Goal: Navigation & Orientation: Find specific page/section

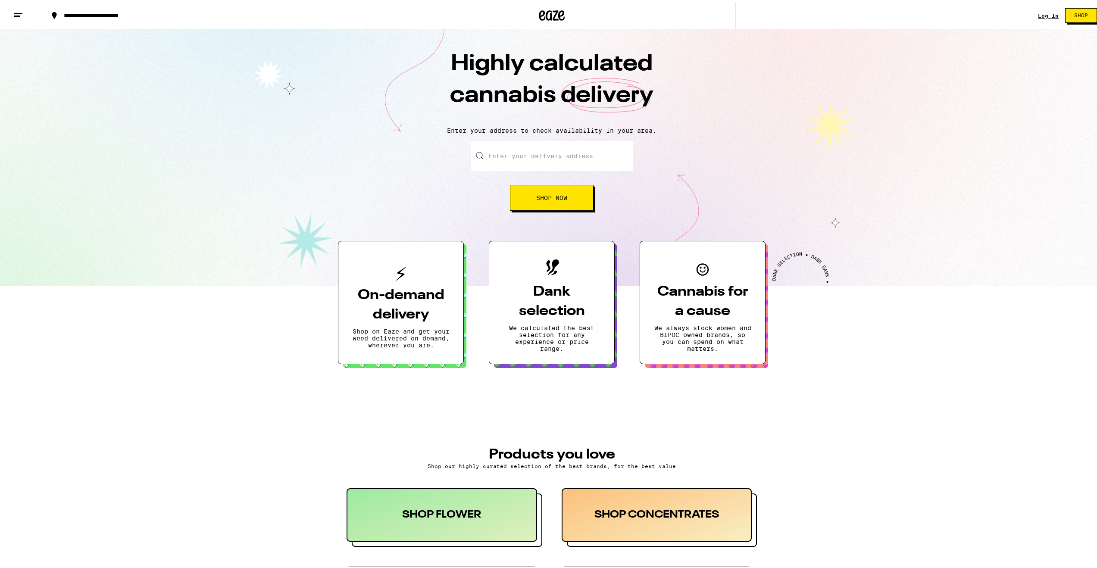
click at [15, 12] on line at bounding box center [18, 12] width 9 height 0
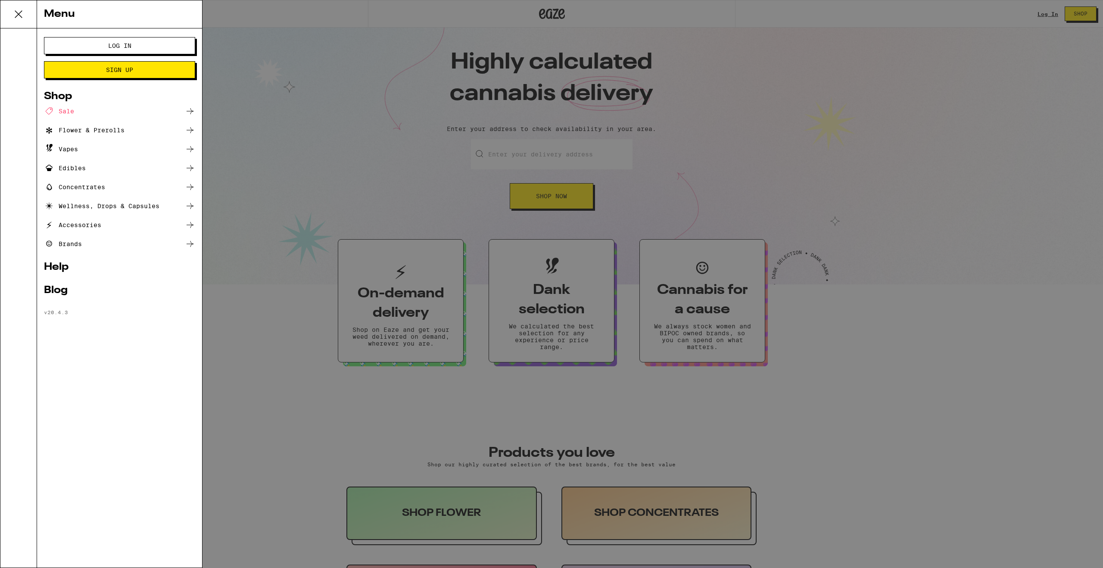
click at [83, 244] on div "Brands" at bounding box center [119, 244] width 151 height 10
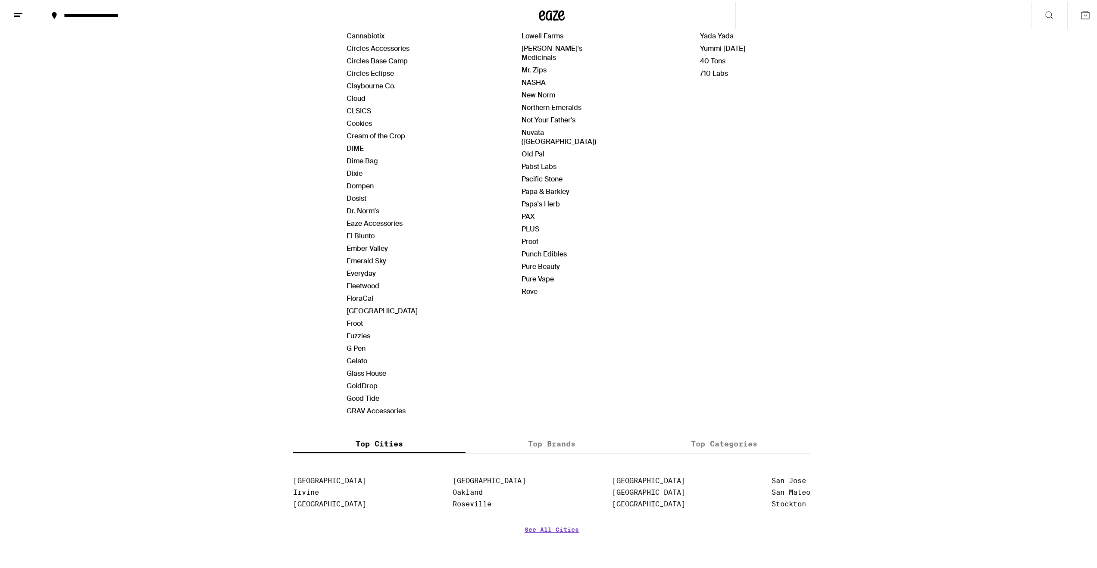
scroll to position [497, 0]
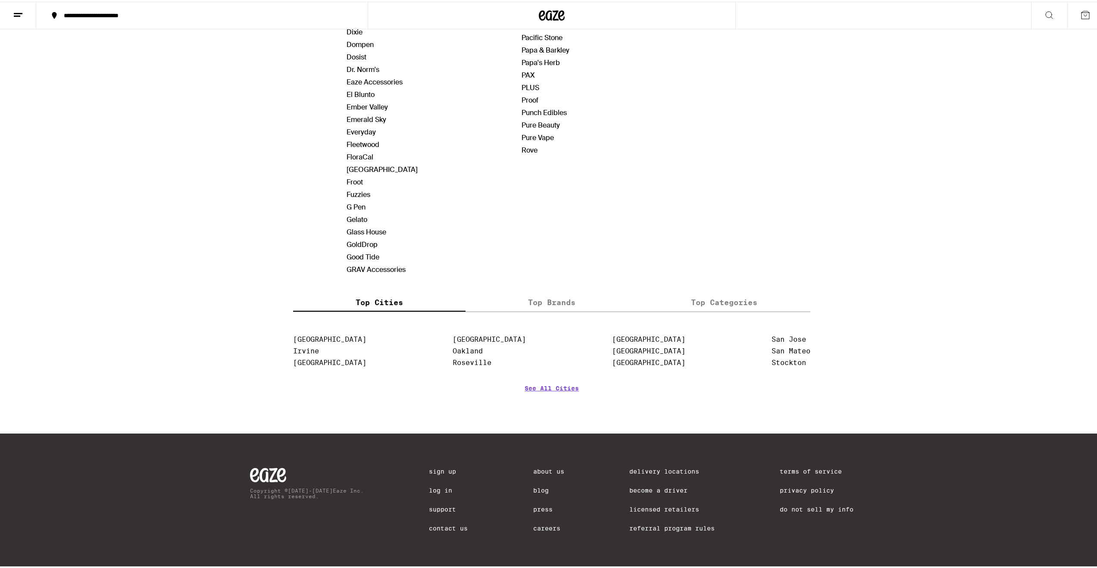
click at [629, 466] on link "Delivery Locations" at bounding box center [671, 469] width 85 height 7
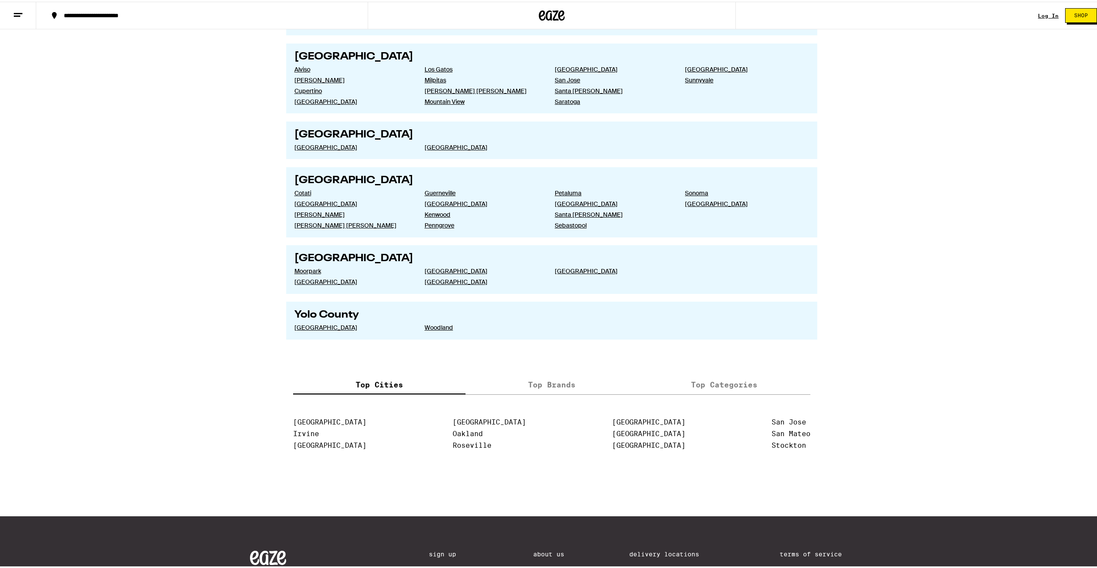
scroll to position [1581, 0]
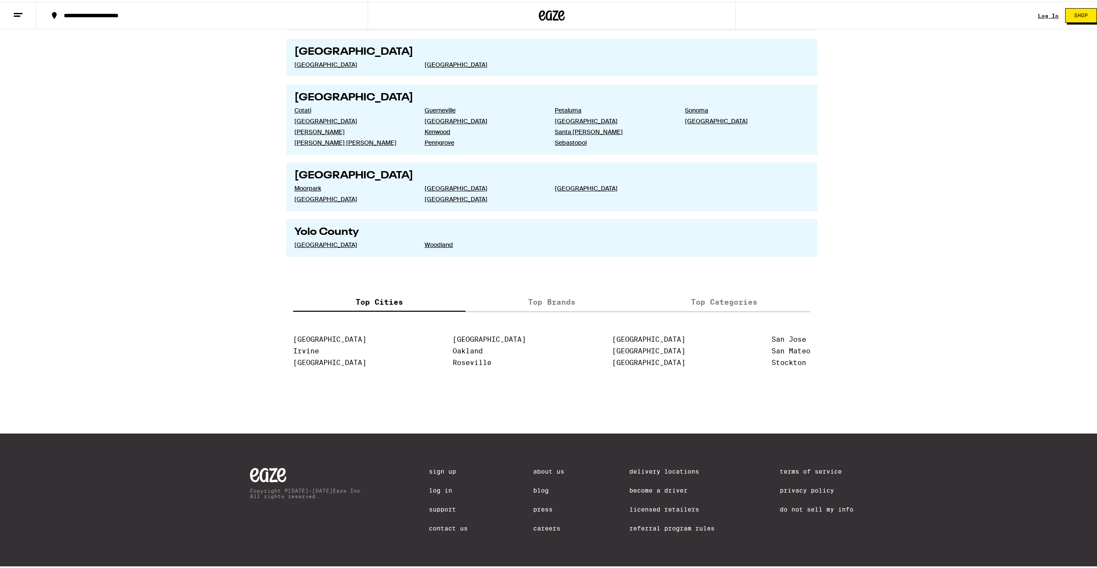
click at [529, 297] on label "Top Brands" at bounding box center [551, 300] width 172 height 19
click at [0, 0] on input "Top Brands" at bounding box center [0, 0] width 0 height 0
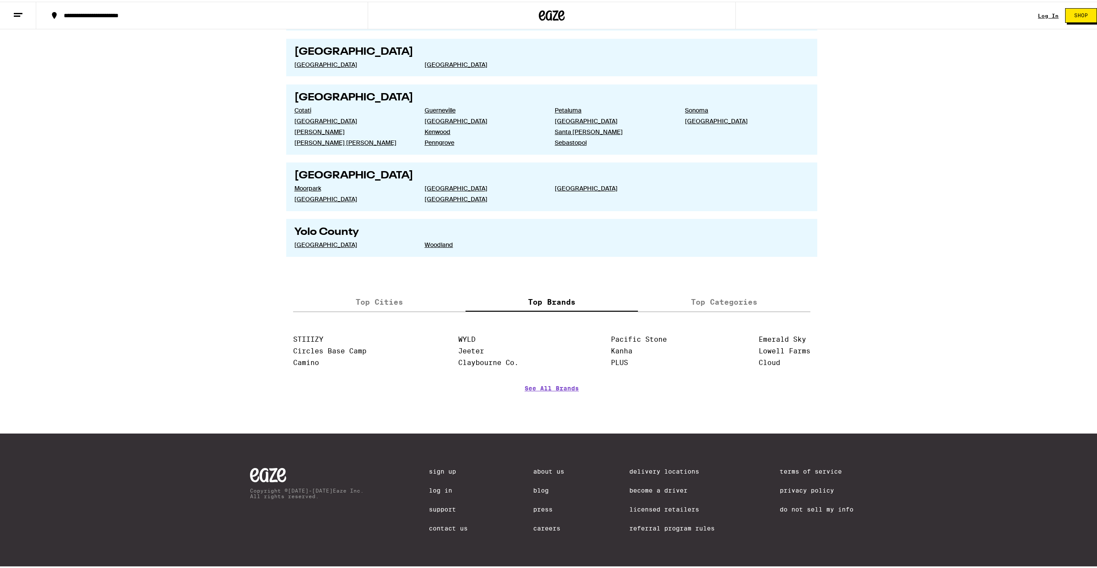
click at [549, 467] on link "About Us" at bounding box center [548, 469] width 31 height 7
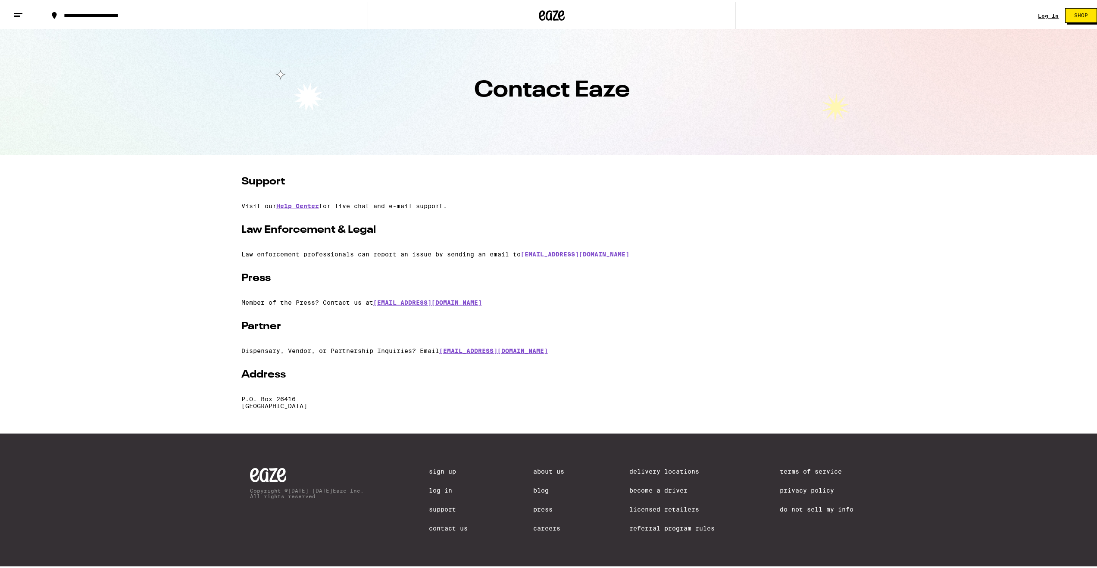
scroll to position [12, 0]
